Goal: Transaction & Acquisition: Obtain resource

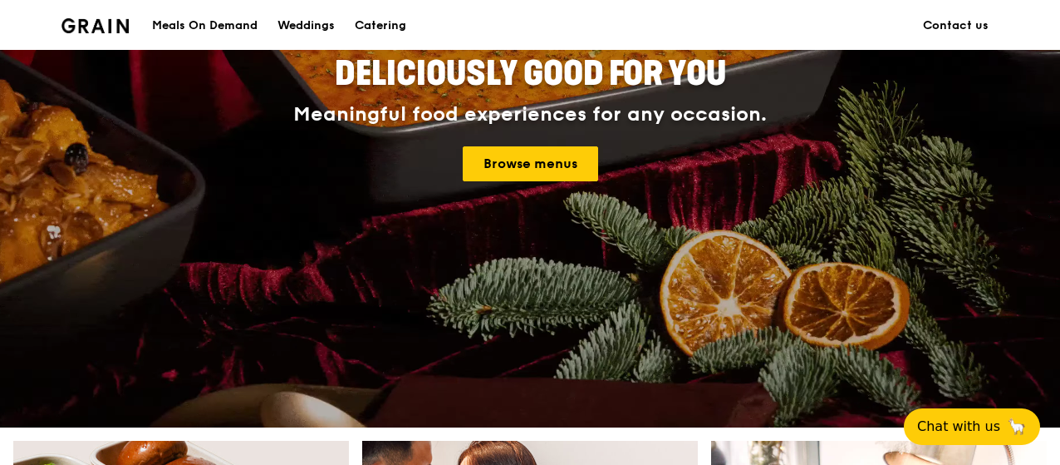
scroll to position [166, 0]
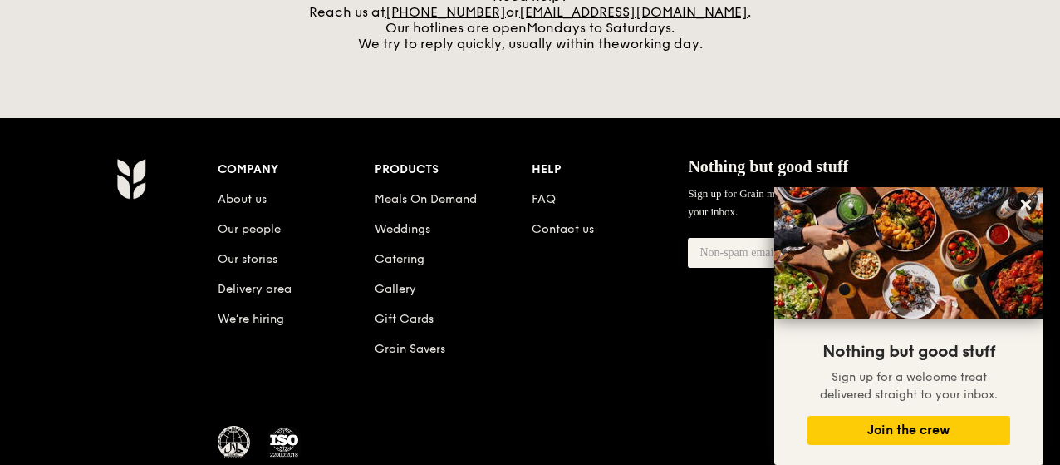
scroll to position [873, 0]
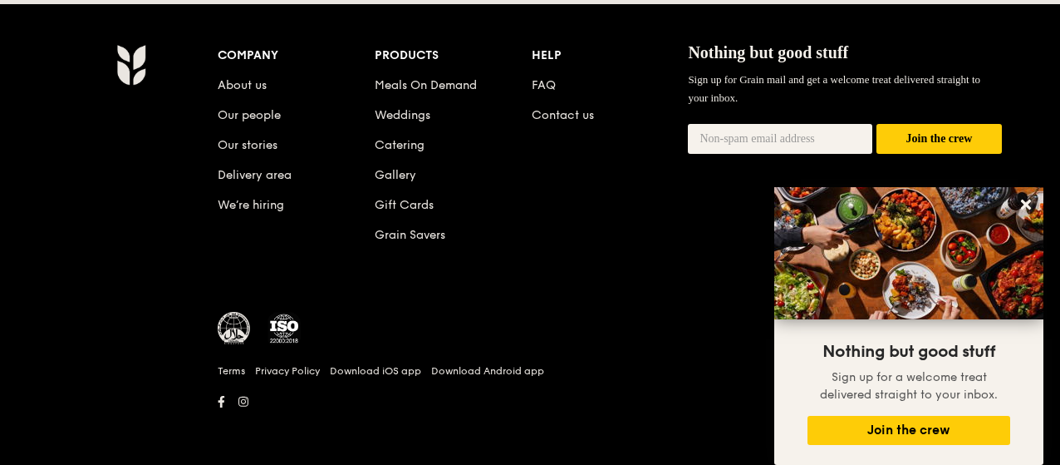
click at [238, 52] on div "Company" at bounding box center [296, 55] width 157 height 23
click at [241, 79] on link "About us" at bounding box center [242, 85] width 49 height 14
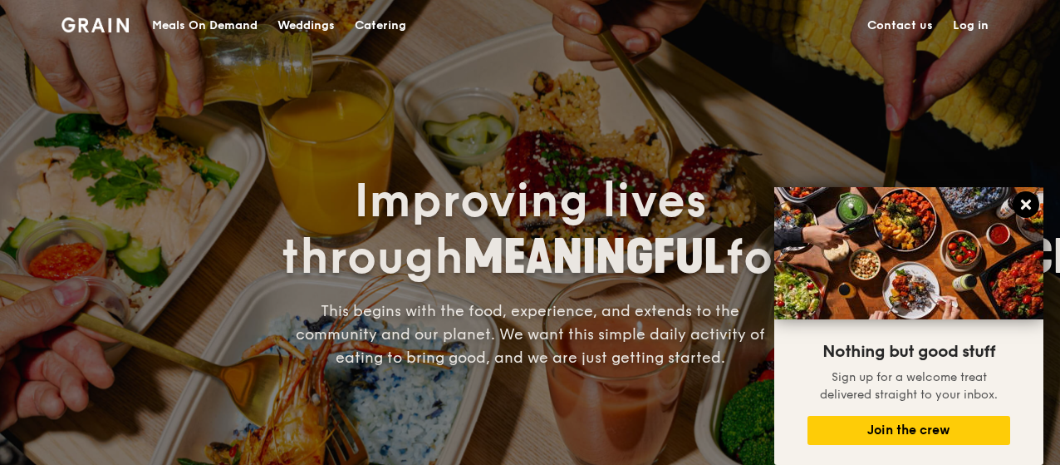
click at [1030, 202] on icon at bounding box center [1026, 204] width 10 height 10
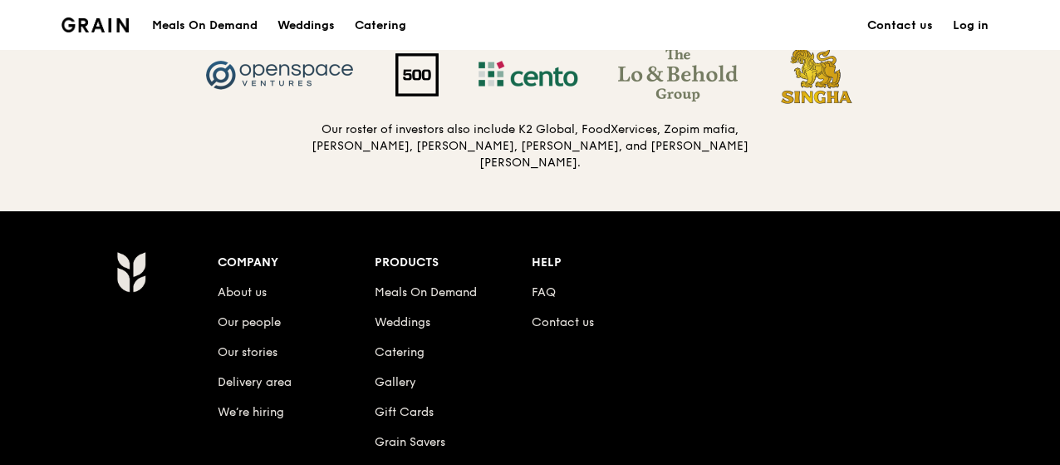
scroll to position [1828, 0]
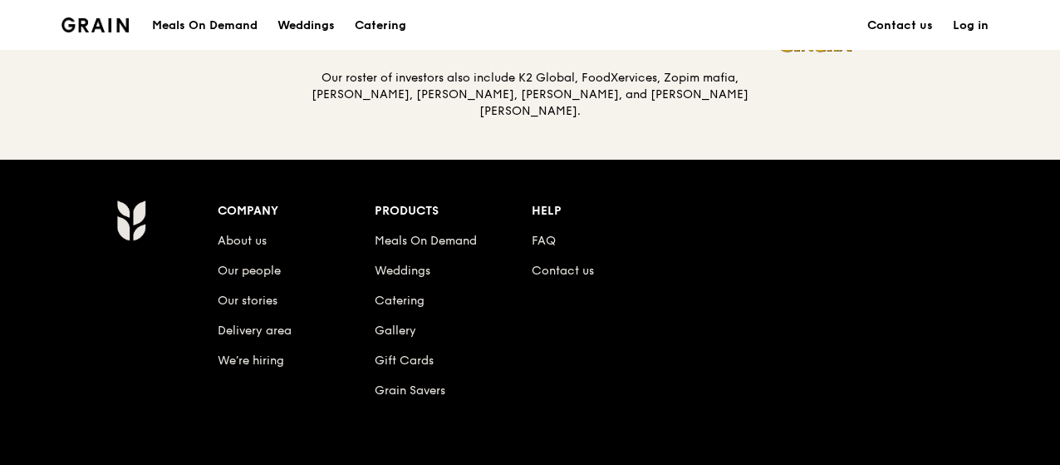
click at [595, 268] on li "Contact us" at bounding box center [610, 268] width 157 height 30
click at [583, 268] on link "Contact us" at bounding box center [563, 270] width 62 height 14
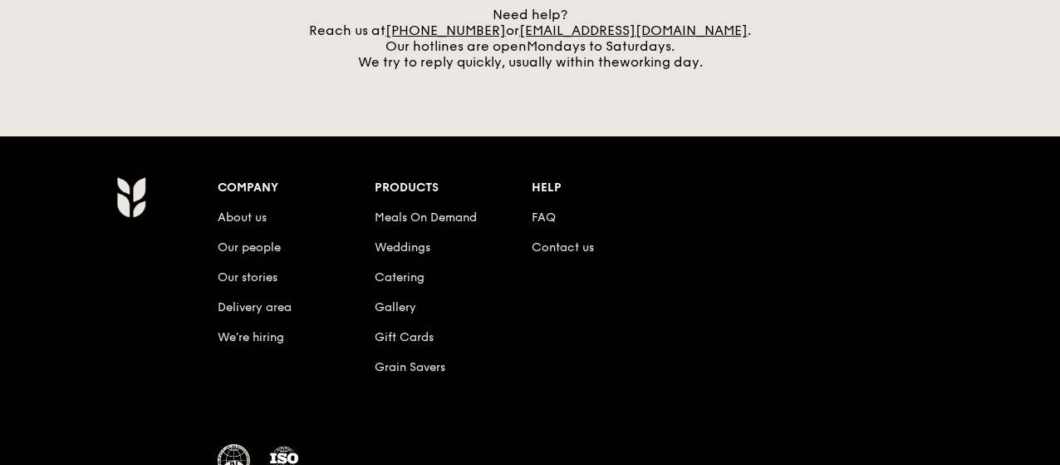
scroll to position [873, 0]
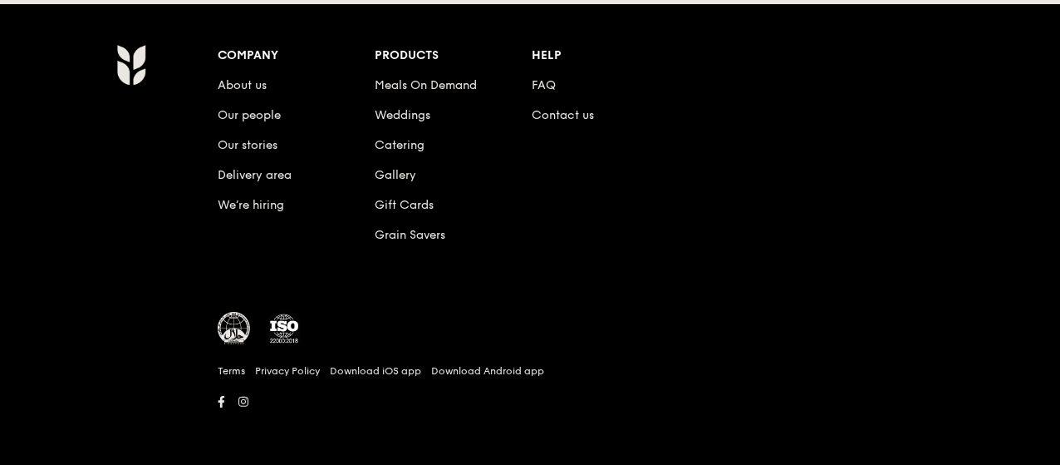
click at [126, 71] on img at bounding box center [130, 65] width 29 height 42
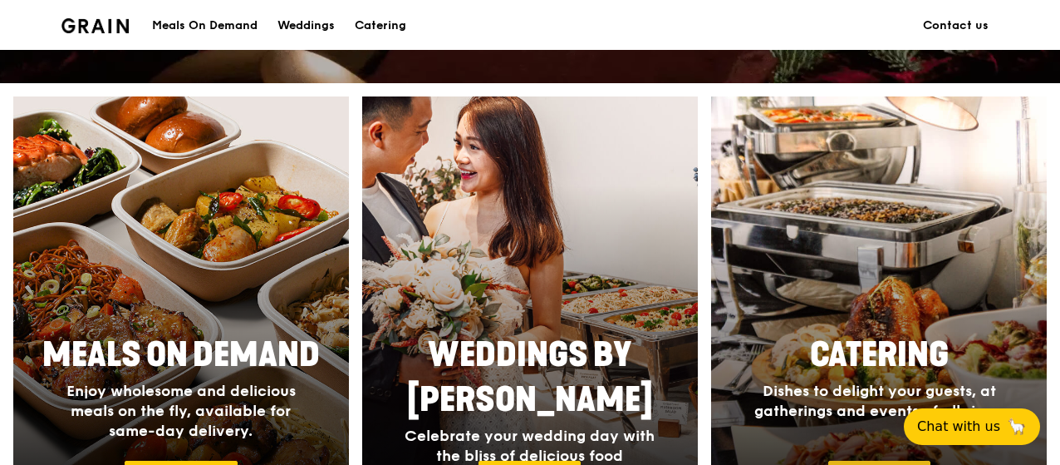
scroll to position [83, 0]
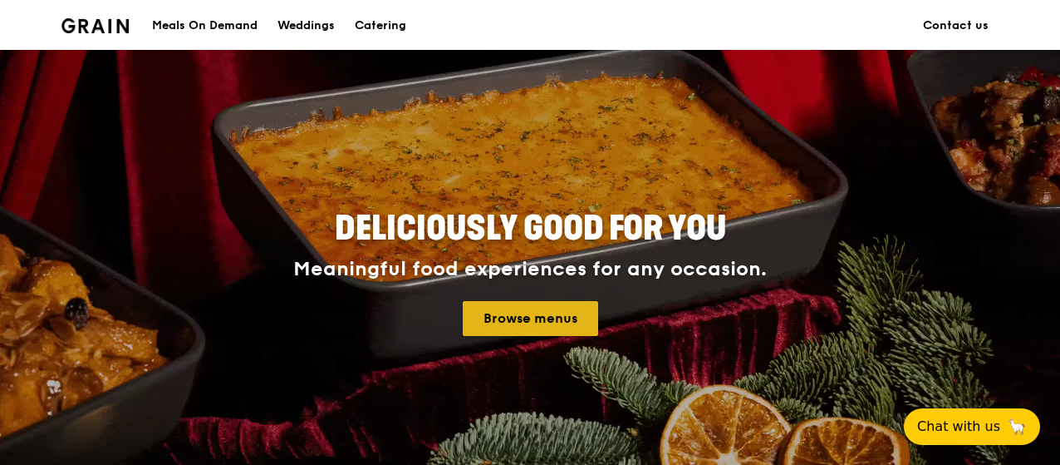
click at [524, 319] on link "Browse menus" at bounding box center [530, 318] width 135 height 35
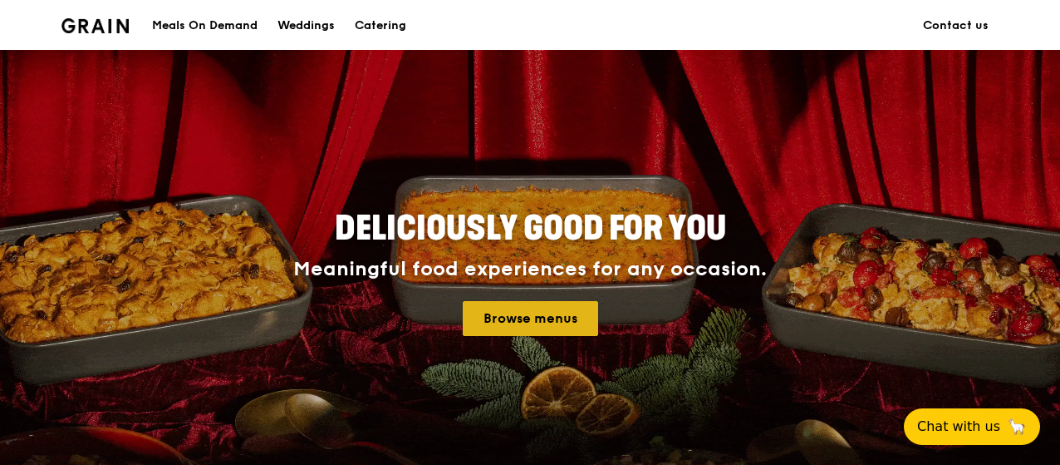
click at [580, 333] on link "Browse menus" at bounding box center [530, 318] width 135 height 35
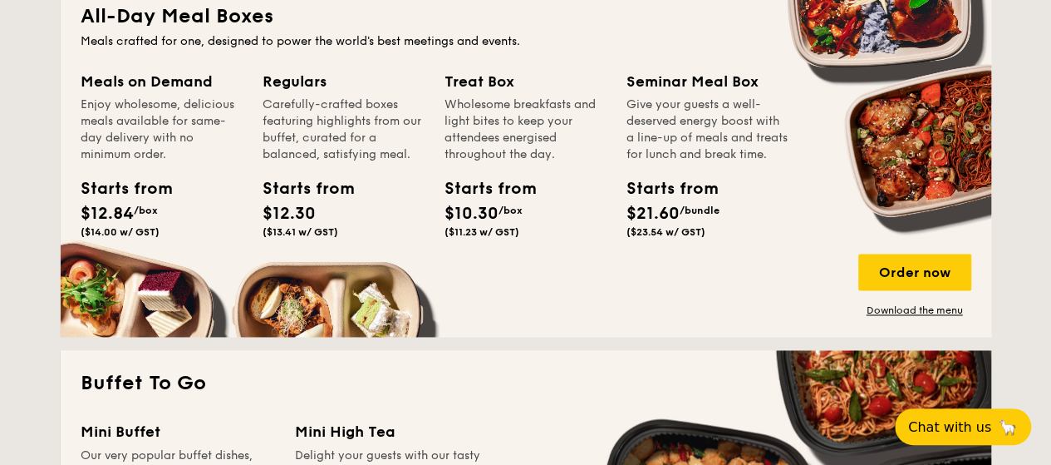
scroll to position [1164, 0]
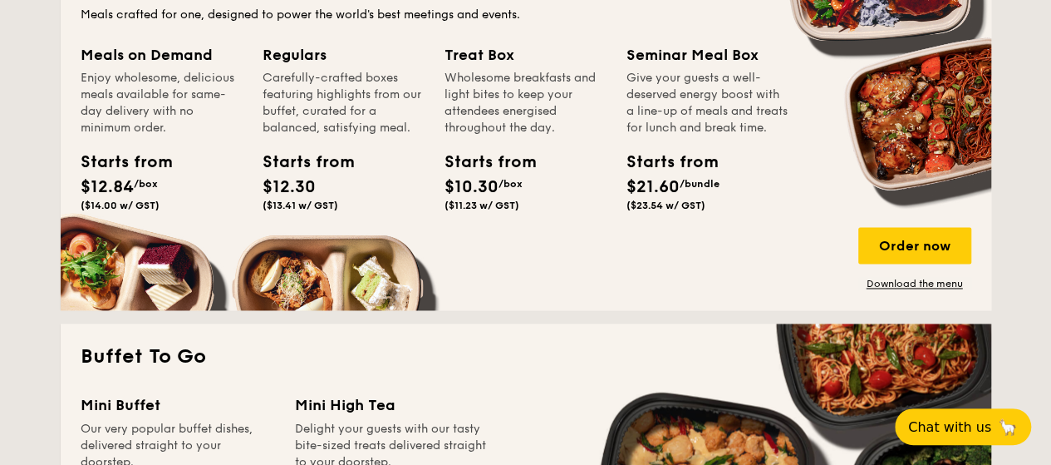
click at [151, 104] on div "Enjoy wholesome, delicious meals available for same-day delivery with no minimu…" at bounding box center [162, 103] width 162 height 66
click at [879, 252] on div "Order now" at bounding box center [915, 245] width 113 height 37
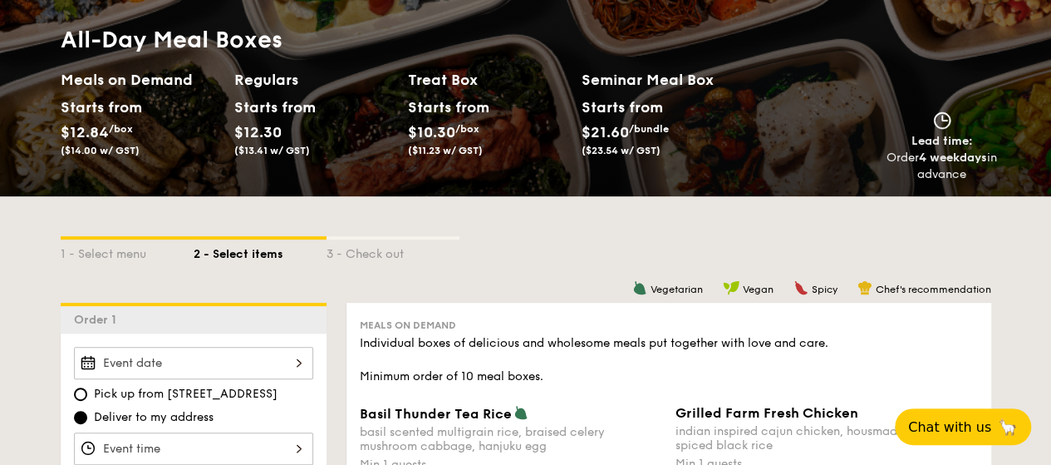
scroll to position [249, 0]
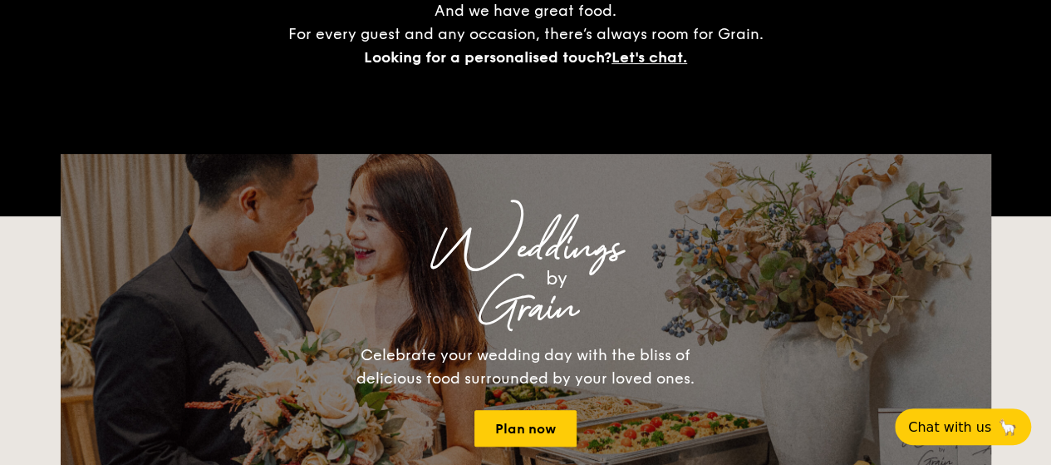
scroll to position [2980, 0]
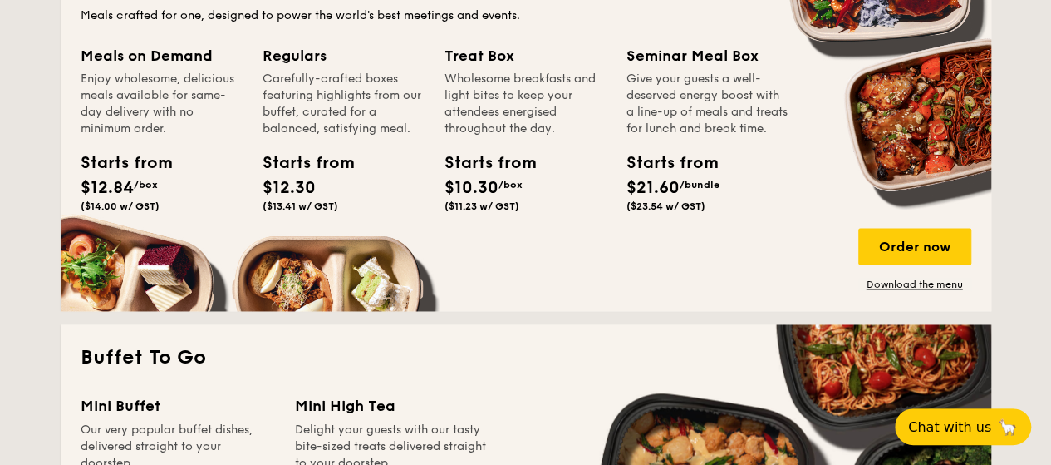
scroll to position [1164, 0]
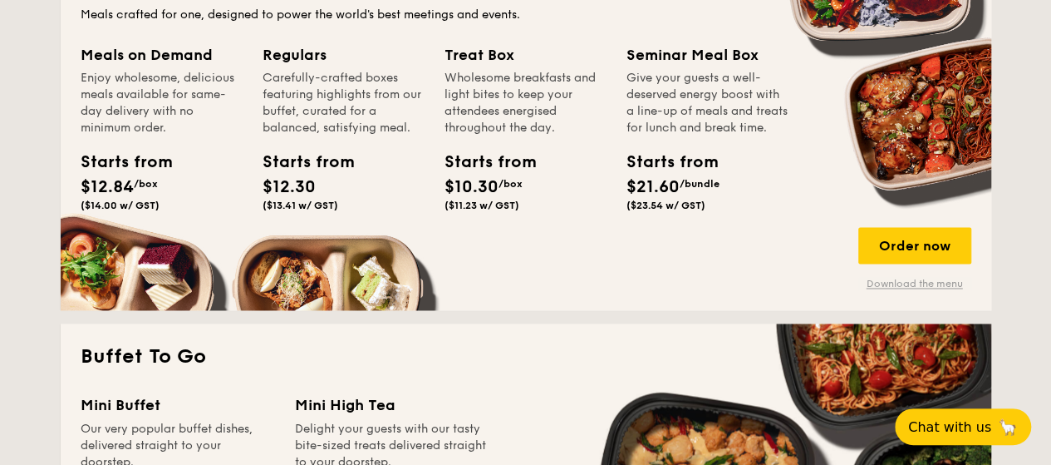
click at [932, 280] on link "Download the menu" at bounding box center [915, 283] width 113 height 13
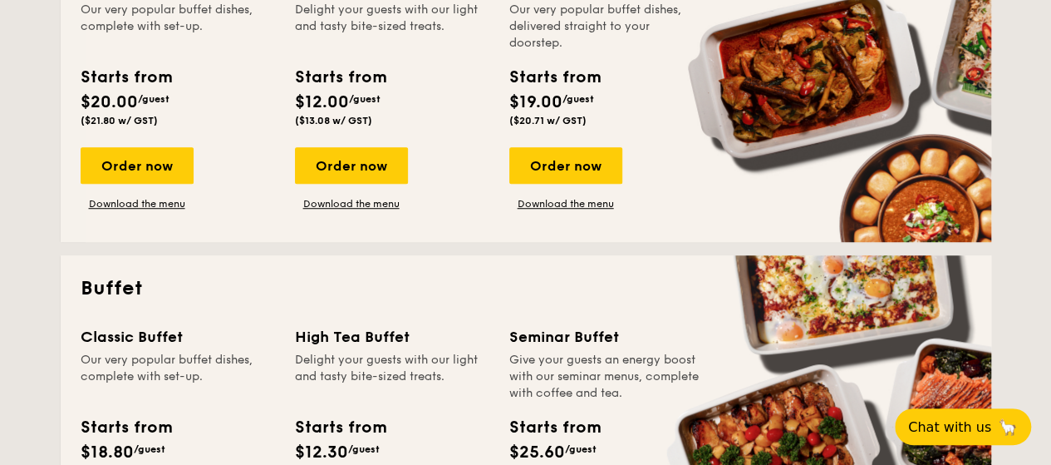
scroll to position [665, 0]
